Goal: Check status

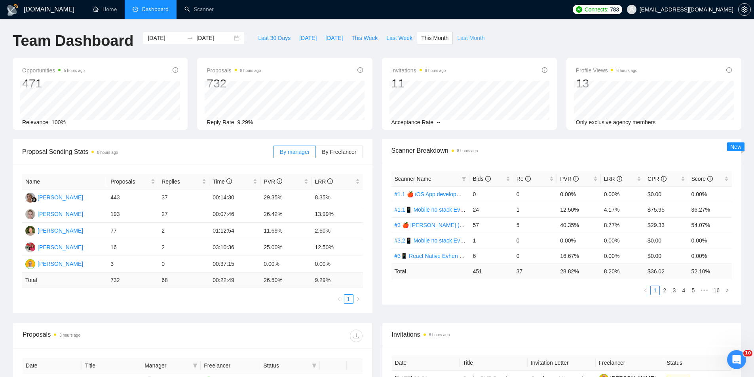
click at [461, 40] on span "Last Month" at bounding box center [470, 38] width 27 height 9
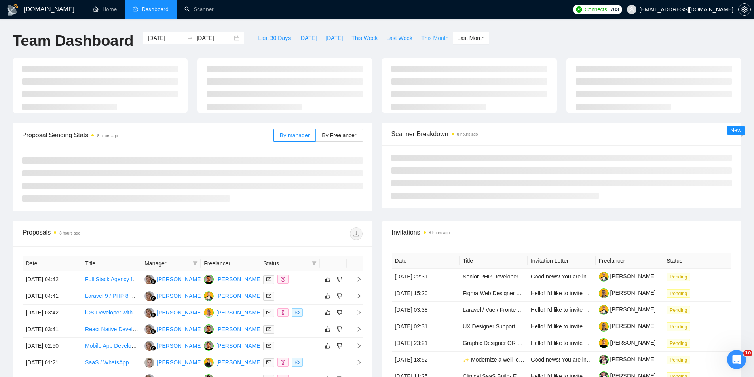
type input "[DATE]"
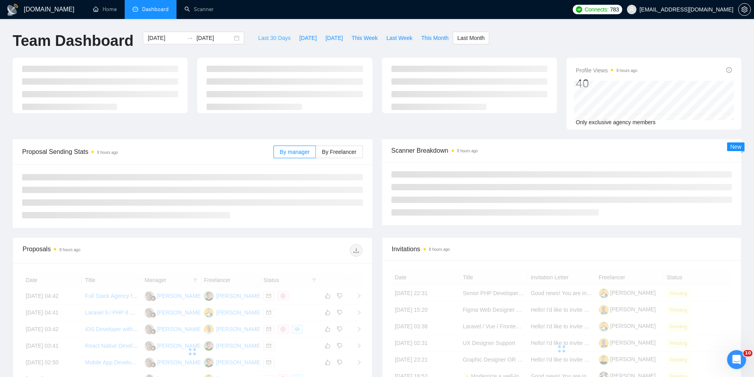
click at [264, 36] on span "Last 30 Days" at bounding box center [274, 38] width 32 height 9
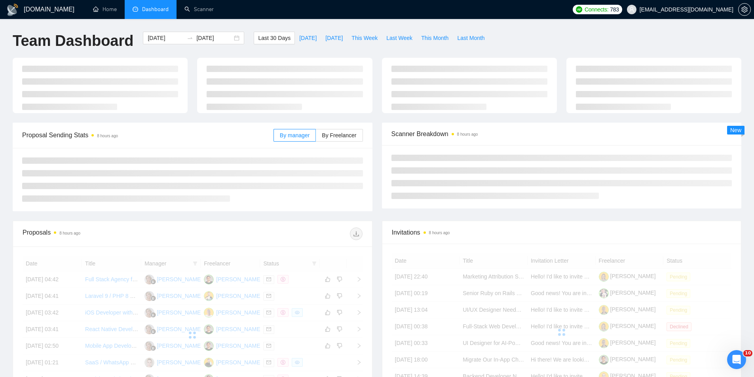
type input "[DATE]"
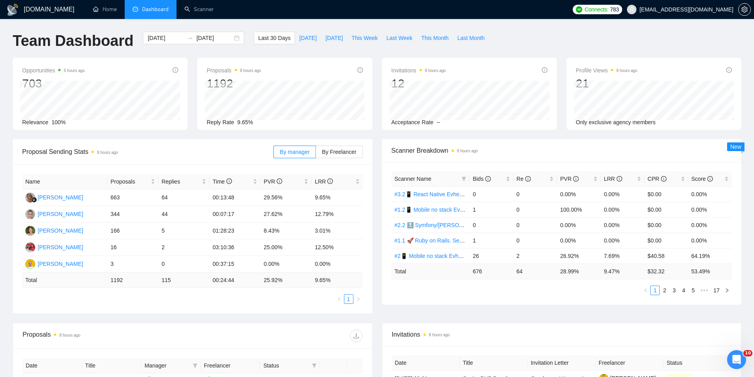
click at [332, 23] on div "[DOMAIN_NAME] Home Dashboard Scanner Connects: 783 [EMAIL_ADDRESS][DOMAIN_NAME]…" at bounding box center [377, 318] width 754 height 636
drag, startPoint x: 128, startPoint y: 283, endPoint x: 108, endPoint y: 282, distance: 20.2
click at [108, 282] on td "1192" at bounding box center [132, 280] width 51 height 15
drag, startPoint x: 173, startPoint y: 281, endPoint x: 156, endPoint y: 283, distance: 16.8
click at [156, 283] on tr "Total 1192 115 00:24:44 25.92 % 9.65 %" at bounding box center [192, 280] width 341 height 15
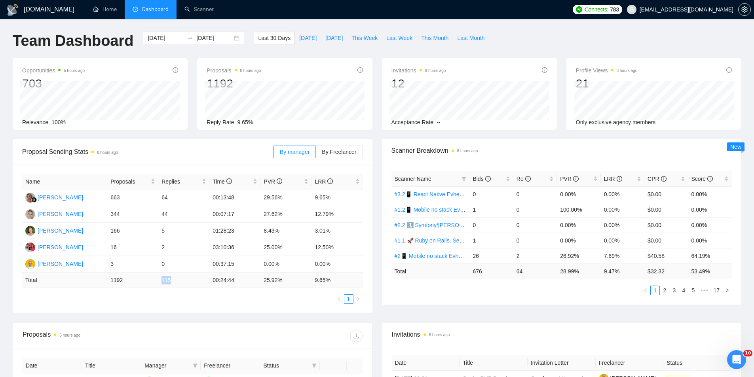
click at [184, 287] on td "115" at bounding box center [183, 280] width 51 height 15
drag, startPoint x: 286, startPoint y: 280, endPoint x: 265, endPoint y: 283, distance: 20.8
click at [265, 283] on td "25.92 %" at bounding box center [285, 280] width 51 height 15
click at [288, 211] on td "27.62%" at bounding box center [285, 214] width 51 height 17
drag, startPoint x: 315, startPoint y: 199, endPoint x: 330, endPoint y: 199, distance: 15.8
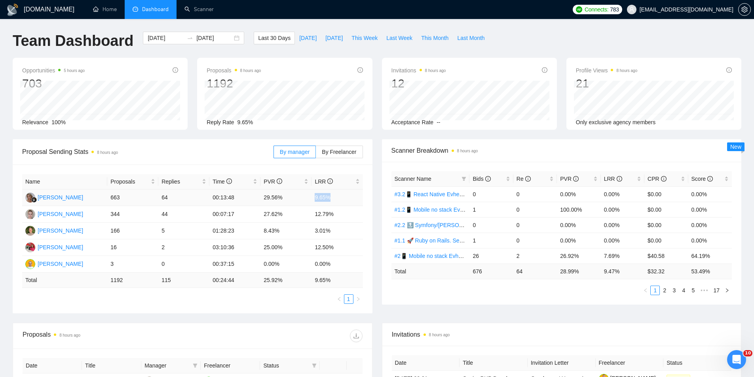
click at [330, 199] on td "9.65%" at bounding box center [336, 198] width 51 height 17
click at [342, 203] on td "9.65%" at bounding box center [336, 198] width 51 height 17
drag, startPoint x: 331, startPoint y: 201, endPoint x: 337, endPoint y: 233, distance: 32.2
click at [332, 199] on td "9.65%" at bounding box center [336, 198] width 51 height 17
drag, startPoint x: 333, startPoint y: 216, endPoint x: 314, endPoint y: 215, distance: 19.0
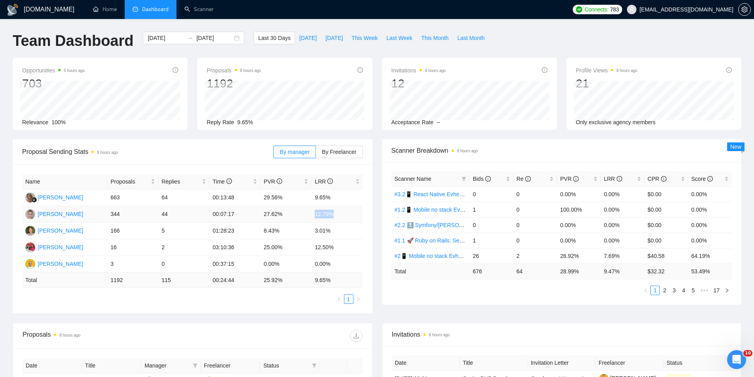
click at [314, 215] on td "12.79%" at bounding box center [336, 214] width 51 height 17
drag, startPoint x: 315, startPoint y: 198, endPoint x: 330, endPoint y: 199, distance: 15.1
click at [330, 199] on td "9.65%" at bounding box center [336, 198] width 51 height 17
click at [335, 215] on td "12.79%" at bounding box center [336, 214] width 51 height 17
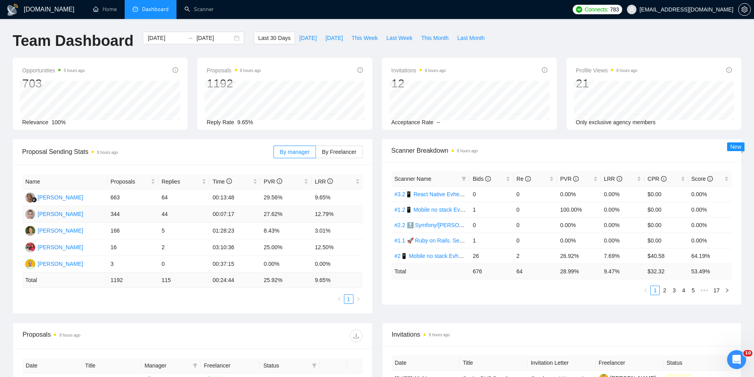
click at [340, 216] on td "12.79%" at bounding box center [336, 214] width 51 height 17
drag, startPoint x: 336, startPoint y: 214, endPoint x: 318, endPoint y: 215, distance: 18.6
click at [318, 215] on td "12.79%" at bounding box center [336, 214] width 51 height 17
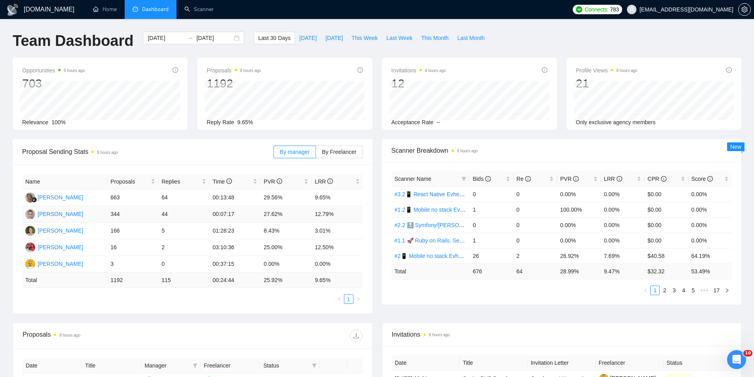
click at [315, 216] on td "12.79%" at bounding box center [336, 214] width 51 height 17
click at [379, 133] on div "Opportunities 5 hours ago 703 Relevance 100% Proposals 8 hours ago 1192 Reply R…" at bounding box center [377, 99] width 738 height 82
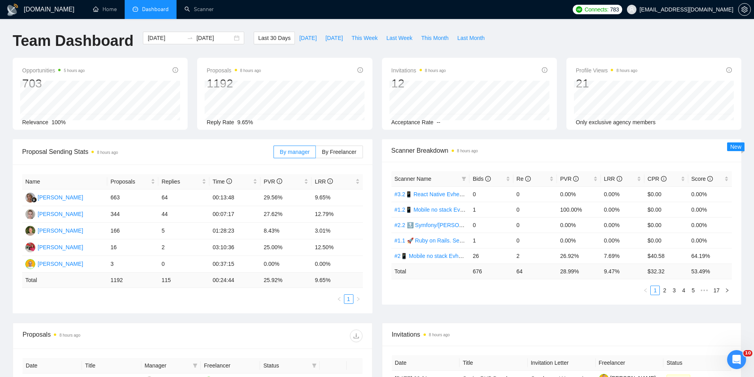
click at [379, 133] on div "Opportunities 5 hours ago 703 Relevance 100% Proposals 8 hours ago 1192 Reply R…" at bounding box center [377, 99] width 738 height 82
